Goal: Task Accomplishment & Management: Manage account settings

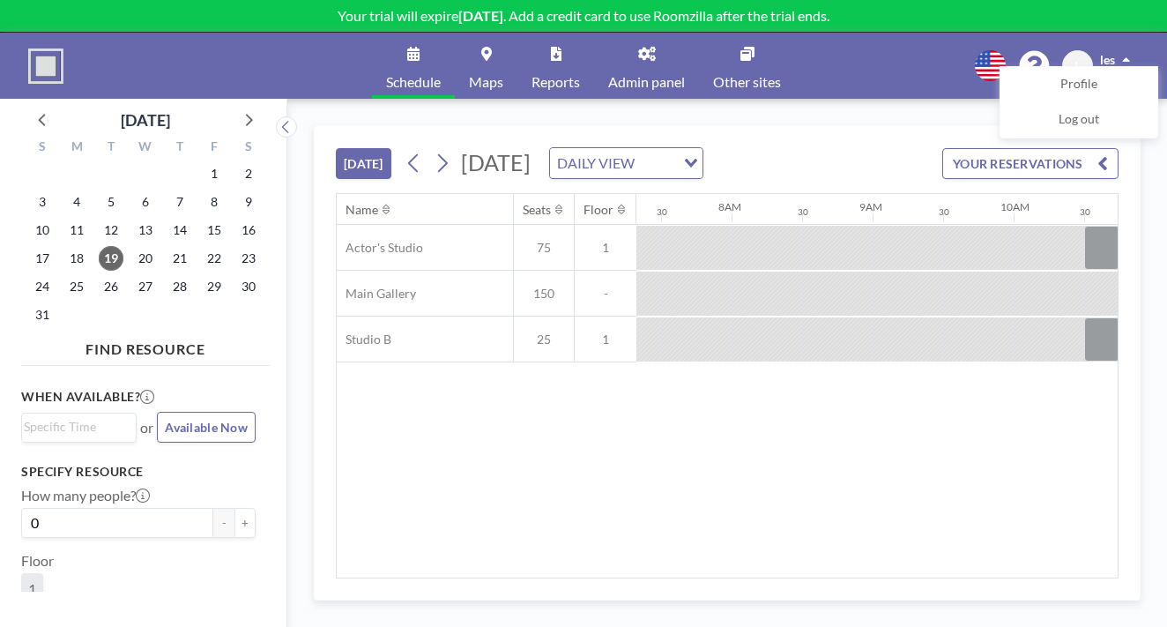
scroll to position [0, 1048]
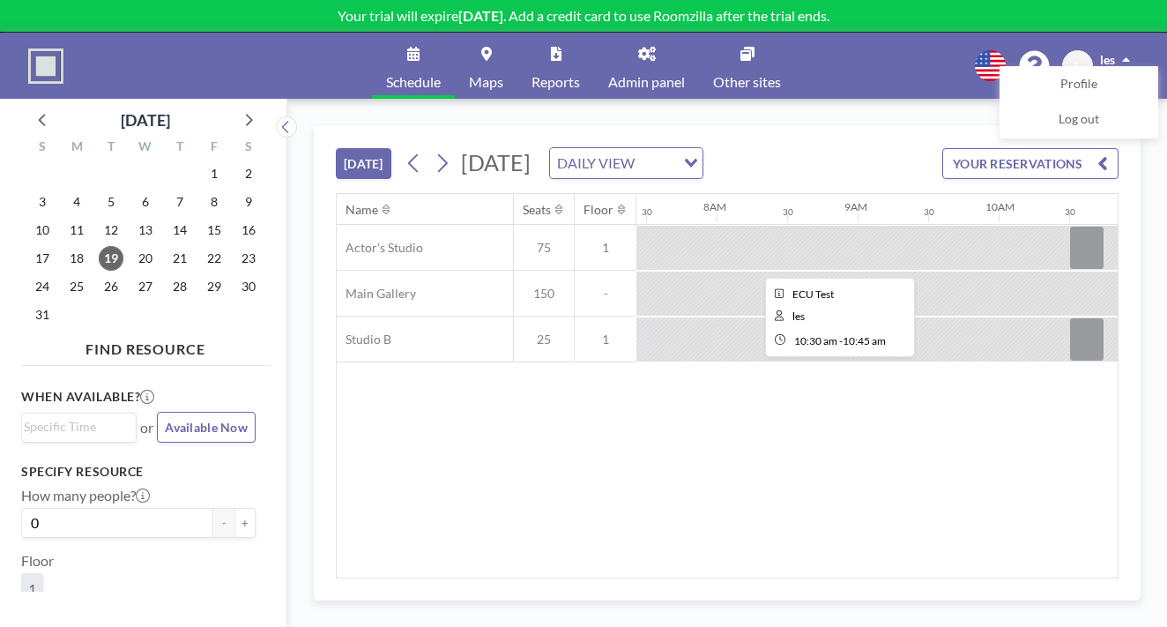
click at [1069, 226] on div at bounding box center [1086, 248] width 35 height 44
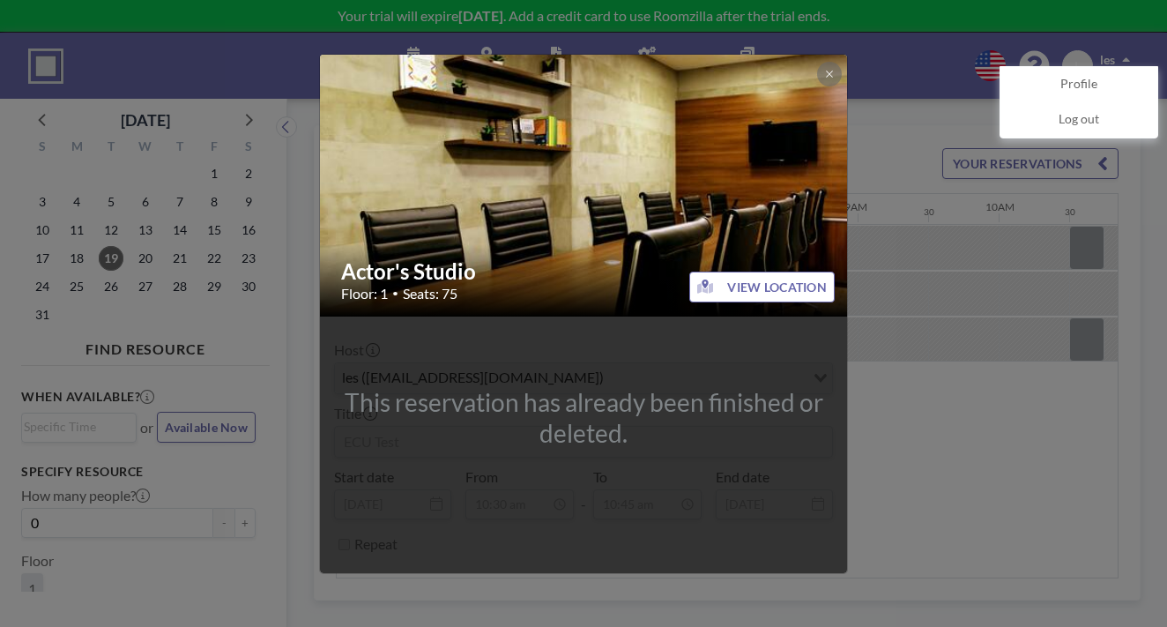
click at [771, 115] on img at bounding box center [584, 185] width 529 height 353
click at [817, 86] on button at bounding box center [829, 74] width 25 height 25
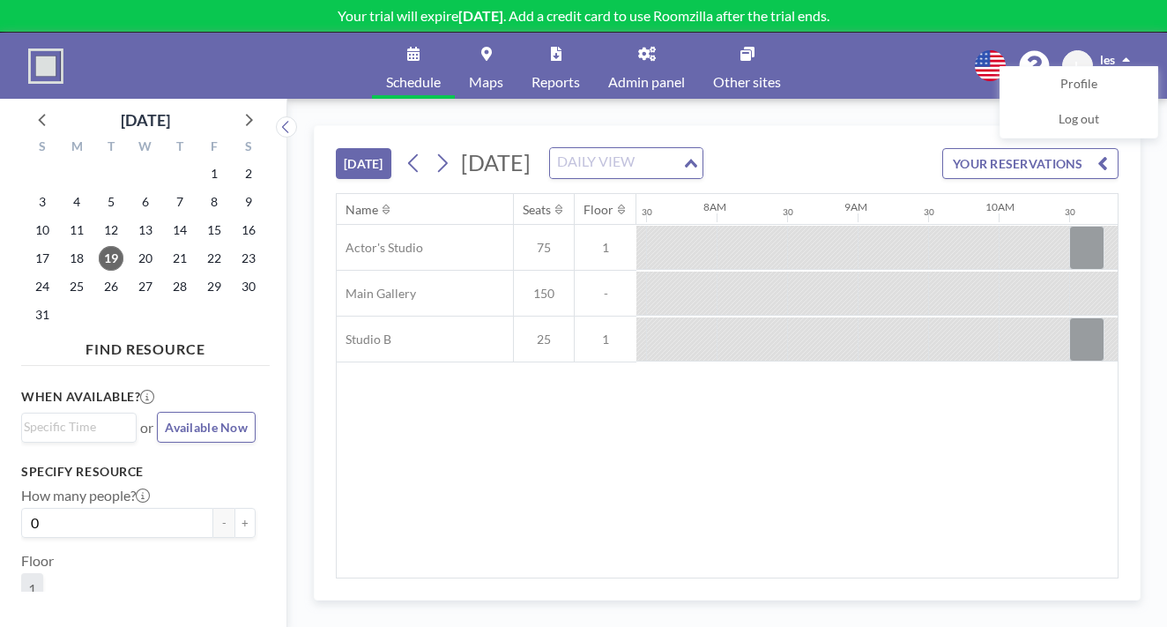
click at [697, 159] on icon "Search for option" at bounding box center [691, 163] width 12 height 9
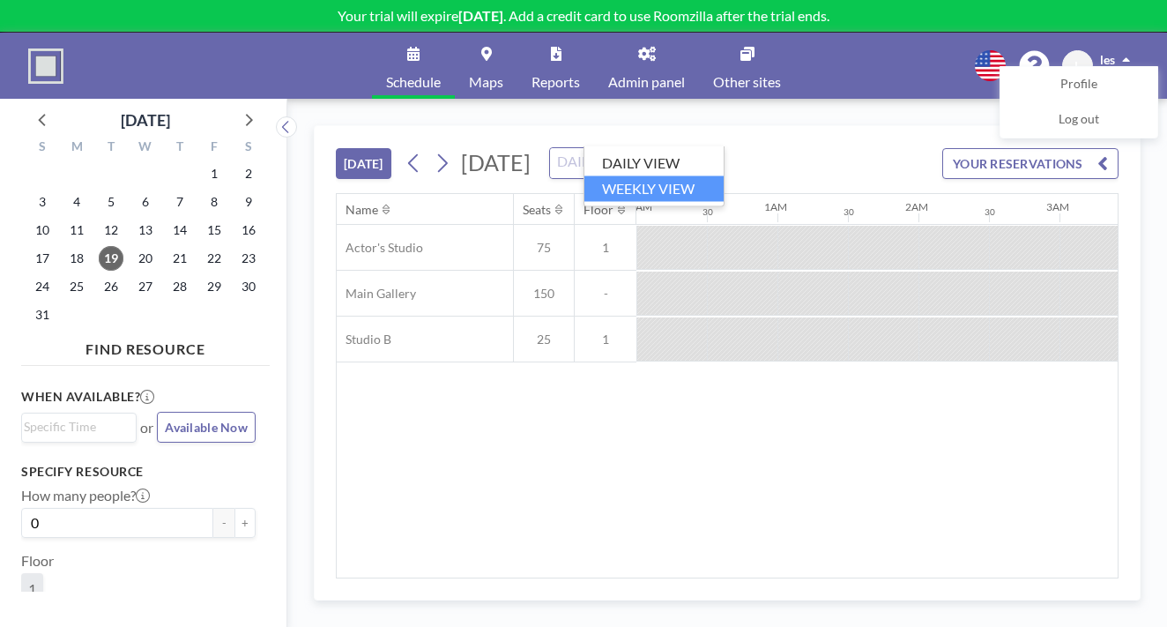
click at [692, 175] on li "WEEKLY VIEW" at bounding box center [653, 188] width 139 height 26
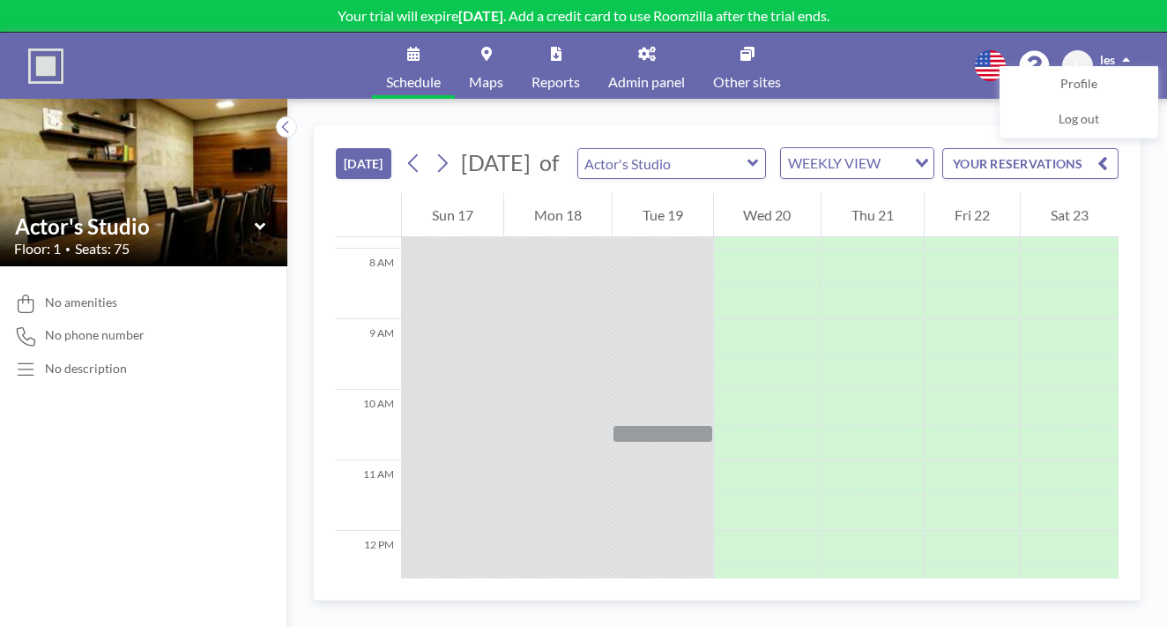
scroll to position [550, 0]
click at [439, 53] on link "Schedule" at bounding box center [413, 66] width 83 height 66
click at [781, 148] on div "WEEKLY VIEW" at bounding box center [843, 161] width 125 height 26
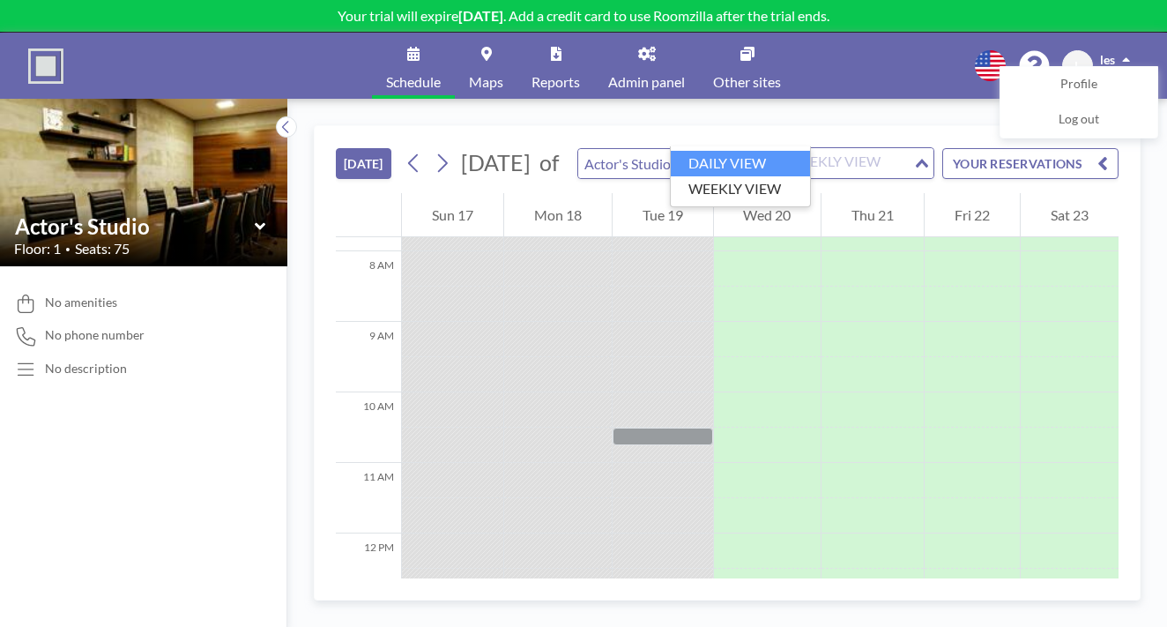
click at [852, 127] on div "TODAY August 2025 of Actor's Studio WEEKLY VIEW Loading... YOUR RESERVATIONS" at bounding box center [727, 159] width 783 height 67
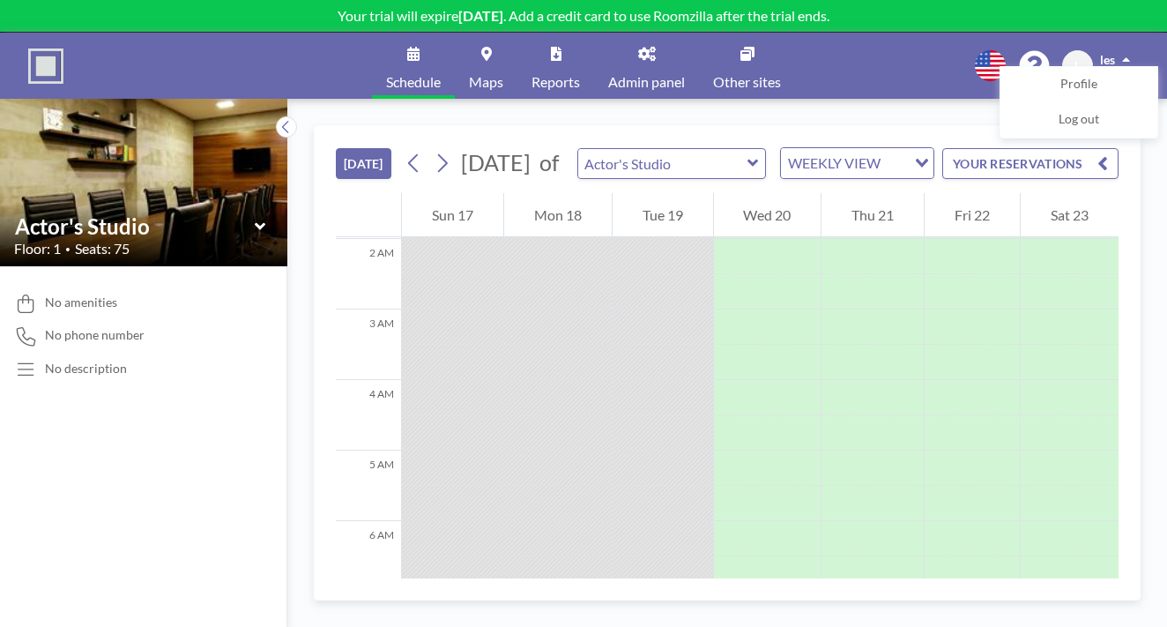
scroll to position [404, 0]
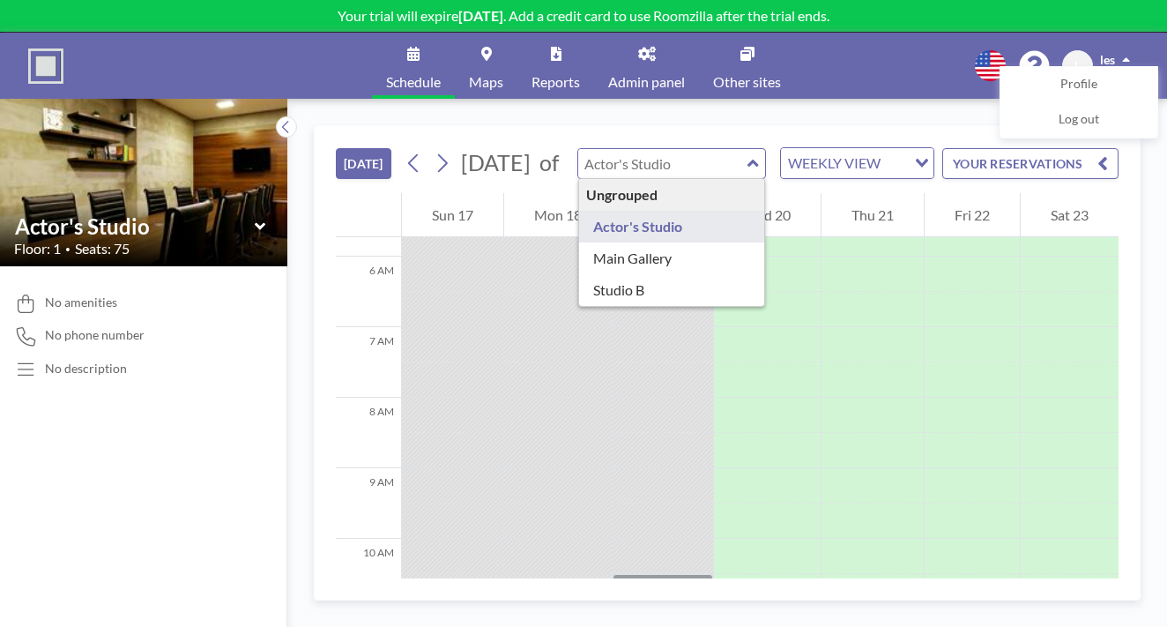
click at [578, 149] on input "text" at bounding box center [662, 163] width 169 height 29
type input "Actor's Studio"
click at [458, 99] on div "TODAY August 2025 of Actor's Studio Ungrouped Actor's Studio Main Gallery Studi…" at bounding box center [727, 363] width 880 height 528
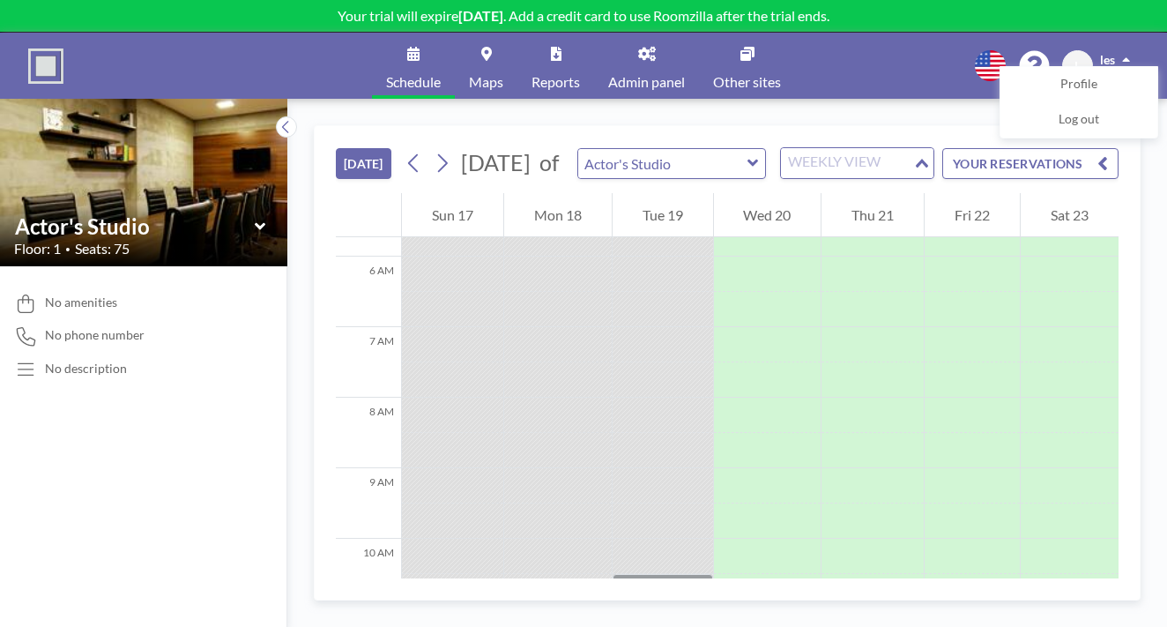
click at [781, 148] on div "WEEKLY VIEW" at bounding box center [847, 161] width 132 height 26
click at [733, 153] on li "DAILY VIEW" at bounding box center [740, 164] width 139 height 26
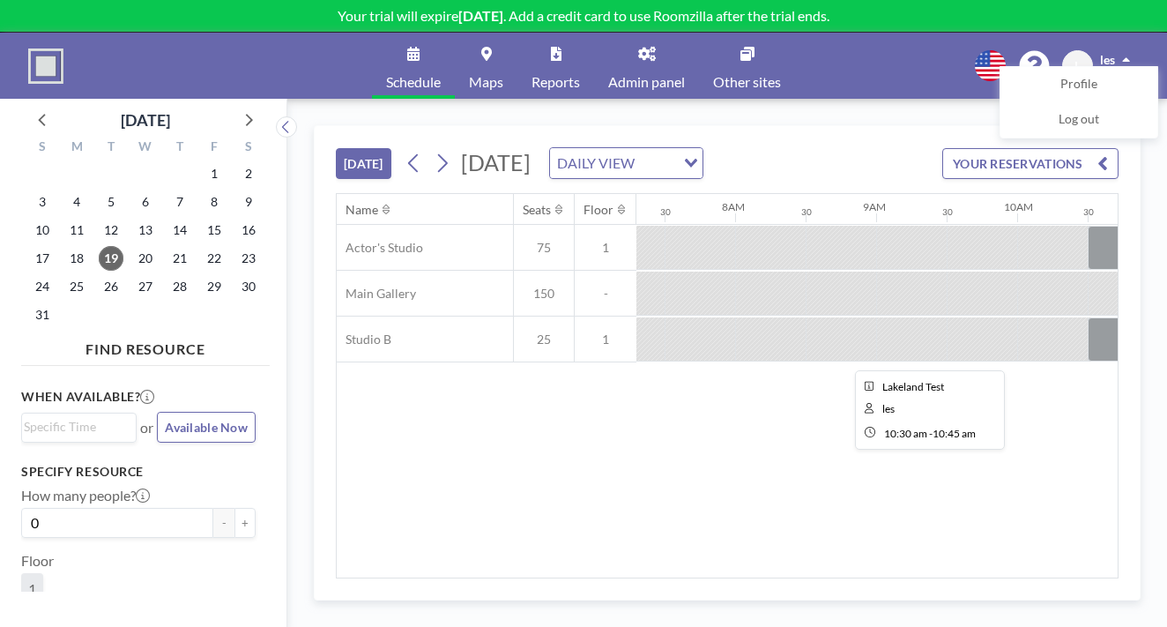
scroll to position [0, 1031]
click at [572, 40] on link "Reports" at bounding box center [555, 66] width 77 height 66
click at [558, 50] on link "Reports" at bounding box center [555, 66] width 77 height 66
click at [555, 75] on span "Reports" at bounding box center [556, 82] width 48 height 14
click at [503, 56] on link "Maps" at bounding box center [486, 66] width 63 height 66
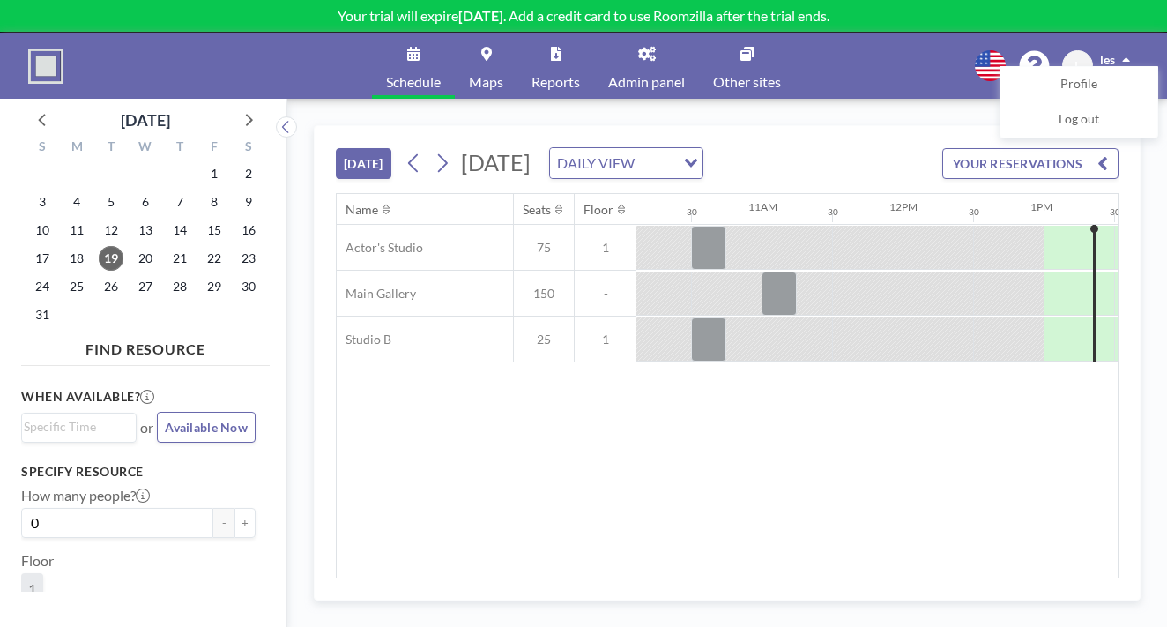
scroll to position [0, 1433]
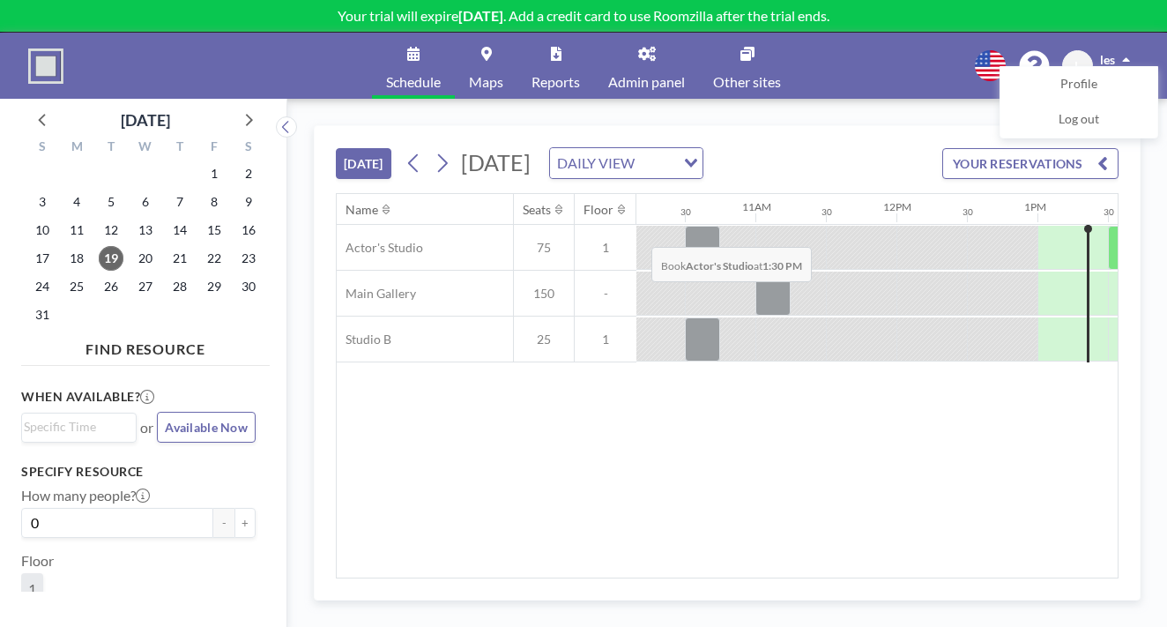
click at [1108, 226] on div at bounding box center [1143, 248] width 71 height 44
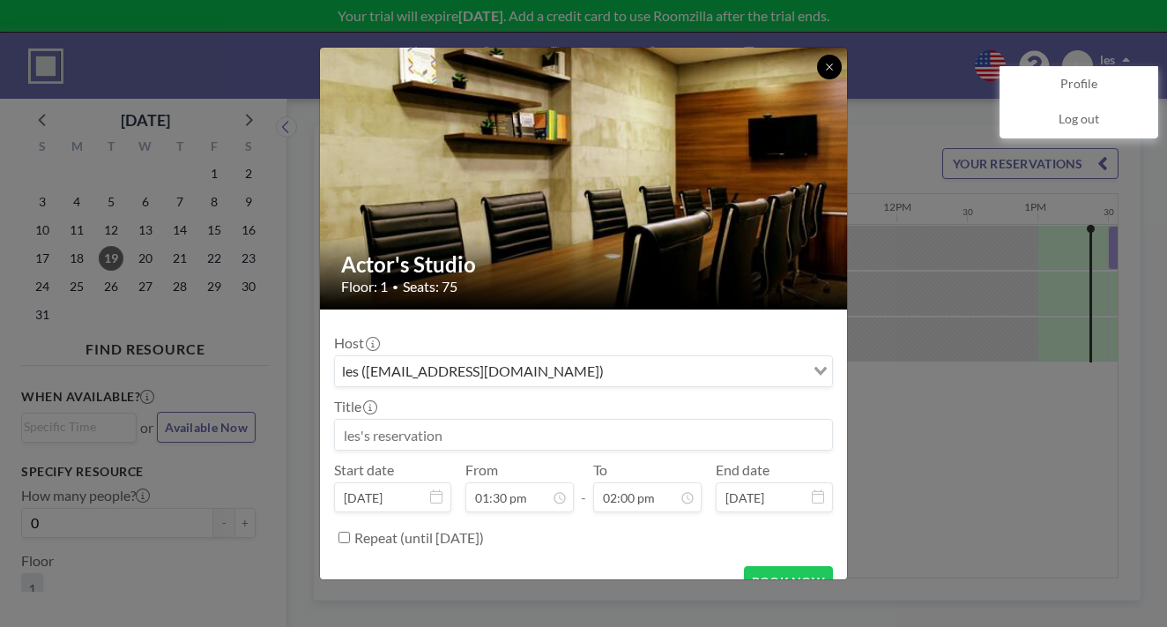
click at [817, 79] on button at bounding box center [829, 67] width 25 height 25
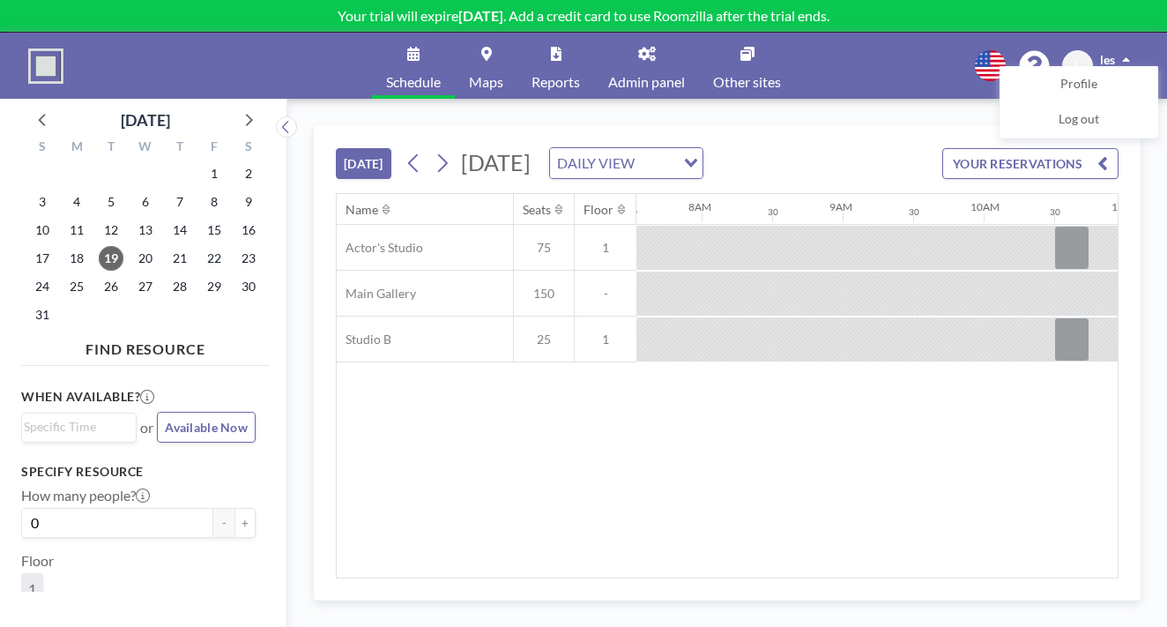
scroll to position [0, 1059]
click at [444, 50] on link "Schedule" at bounding box center [413, 66] width 83 height 66
click at [561, 54] on link "Reports" at bounding box center [555, 66] width 77 height 66
click at [559, 50] on link "Reports" at bounding box center [555, 66] width 77 height 66
click at [437, 51] on link "Schedule" at bounding box center [413, 66] width 83 height 66
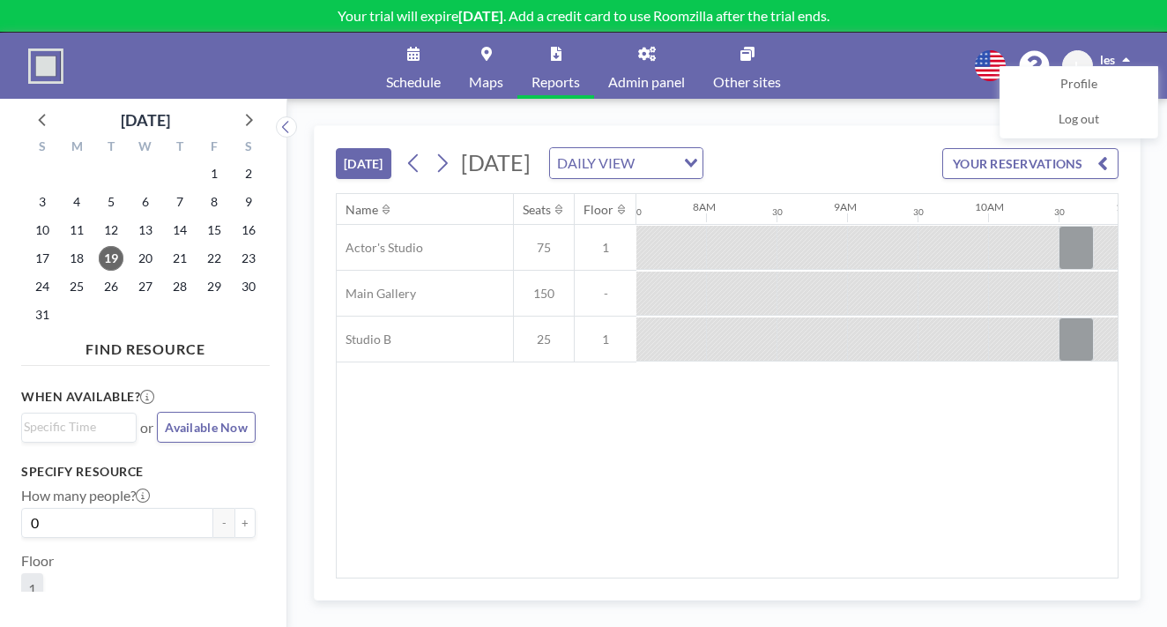
click at [958, 77] on div "Schedule Maps Reports Admin panel Other sites English Polski 日本語 Española L les…" at bounding box center [583, 66] width 1167 height 66
click at [926, 126] on div "[DATE] [DATE] DAILY VIEW Loading... YOUR RESERVATIONS" at bounding box center [727, 159] width 783 height 67
click at [1041, 148] on button "YOUR RESERVATIONS" at bounding box center [1030, 163] width 176 height 31
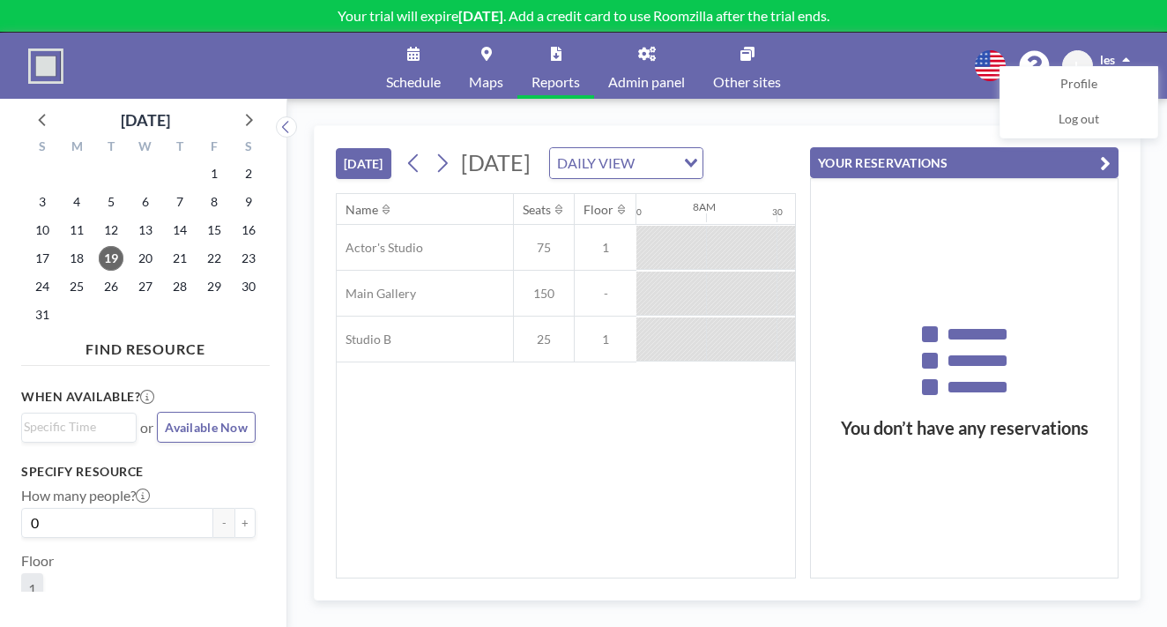
click at [1112, 147] on button "YOUR RESERVATIONS" at bounding box center [964, 162] width 309 height 31
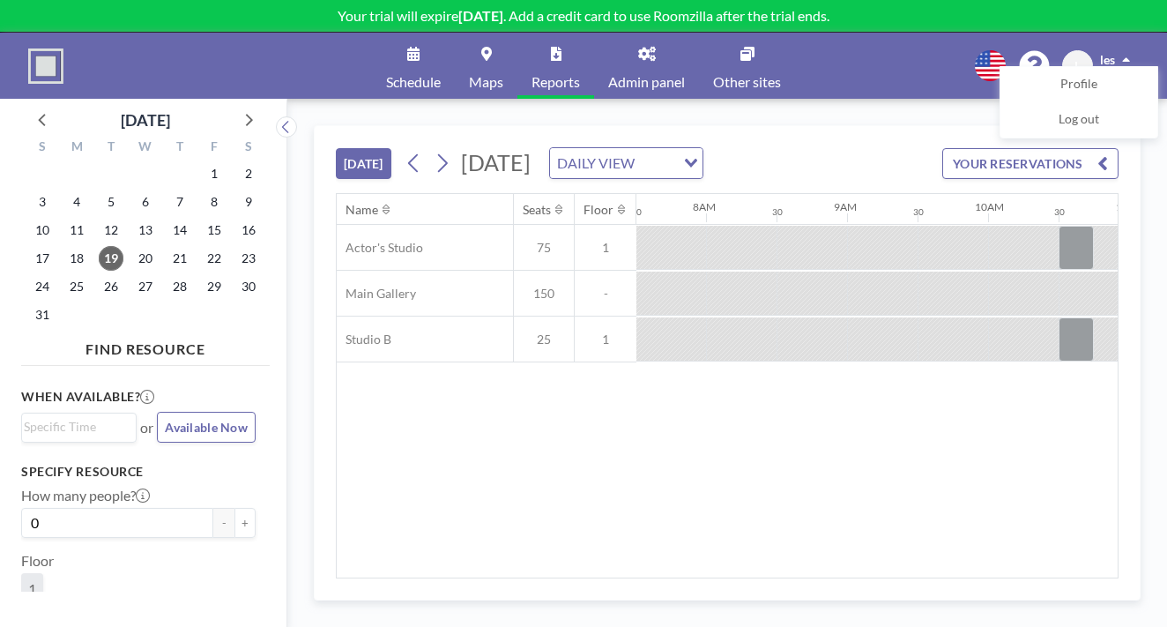
click at [1107, 148] on button "YOUR RESERVATIONS" at bounding box center [1030, 163] width 176 height 31
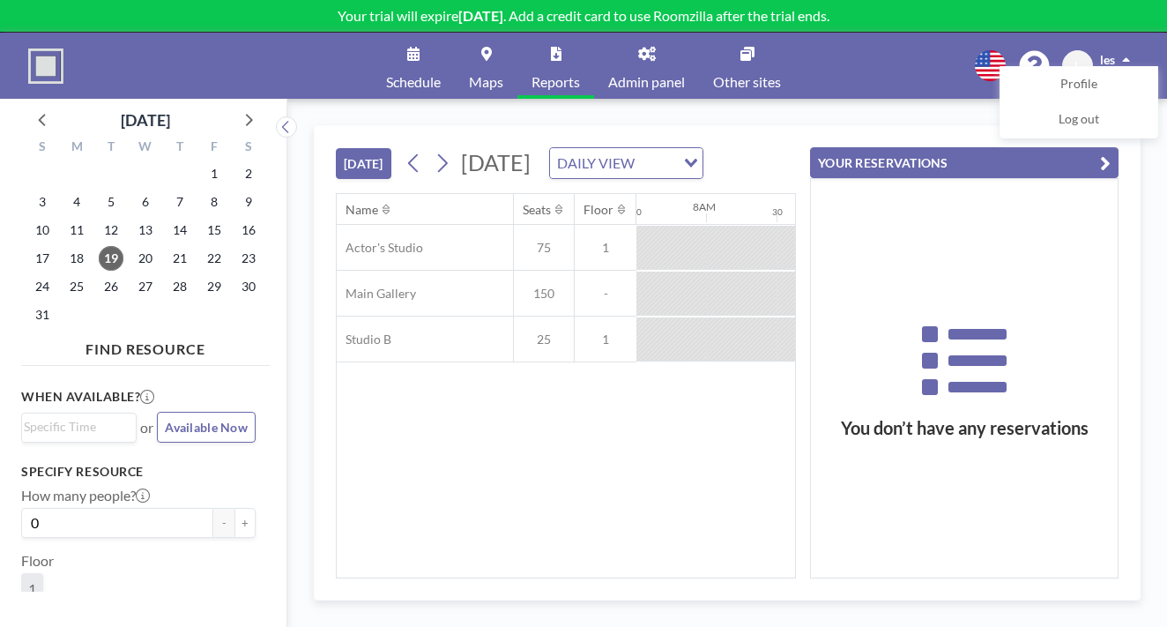
click at [817, 99] on div "[DATE] [DATE] DAILY VIEW Loading... Name Seats Floor 12AM 30 1AM 30 2AM 30 3AM …" at bounding box center [727, 363] width 880 height 528
